Goal: Task Accomplishment & Management: Complete application form

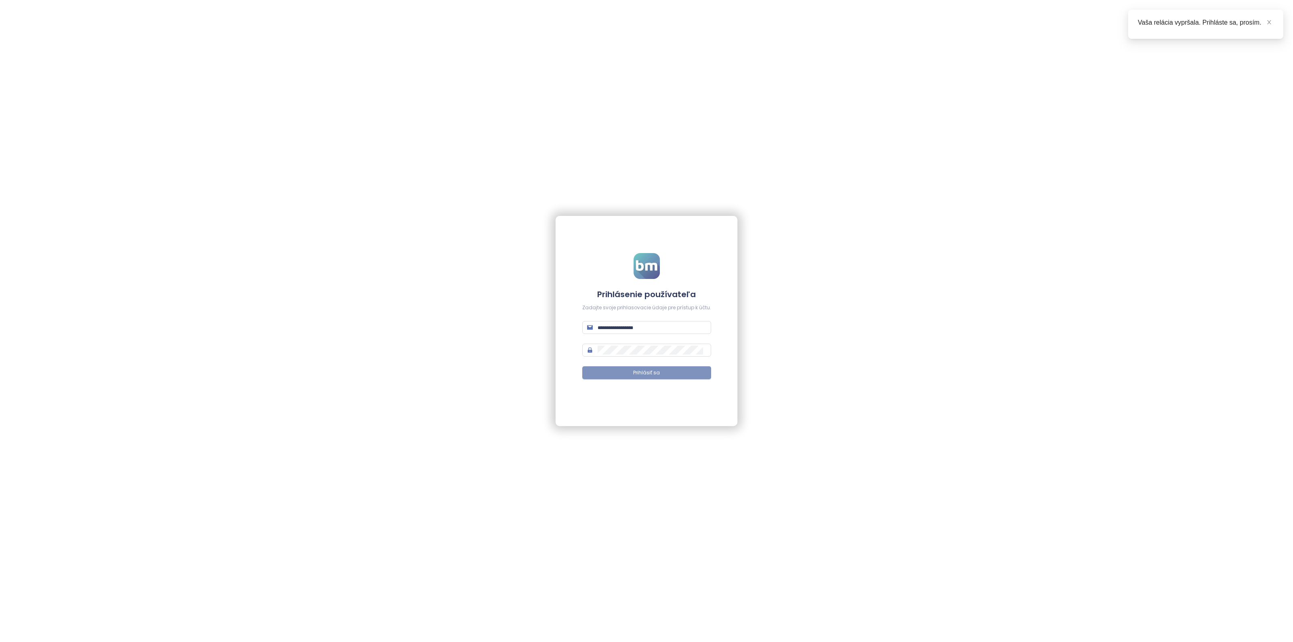
type input "**********"
click at [613, 370] on button "Prihlásiť sa" at bounding box center [646, 372] width 129 height 13
